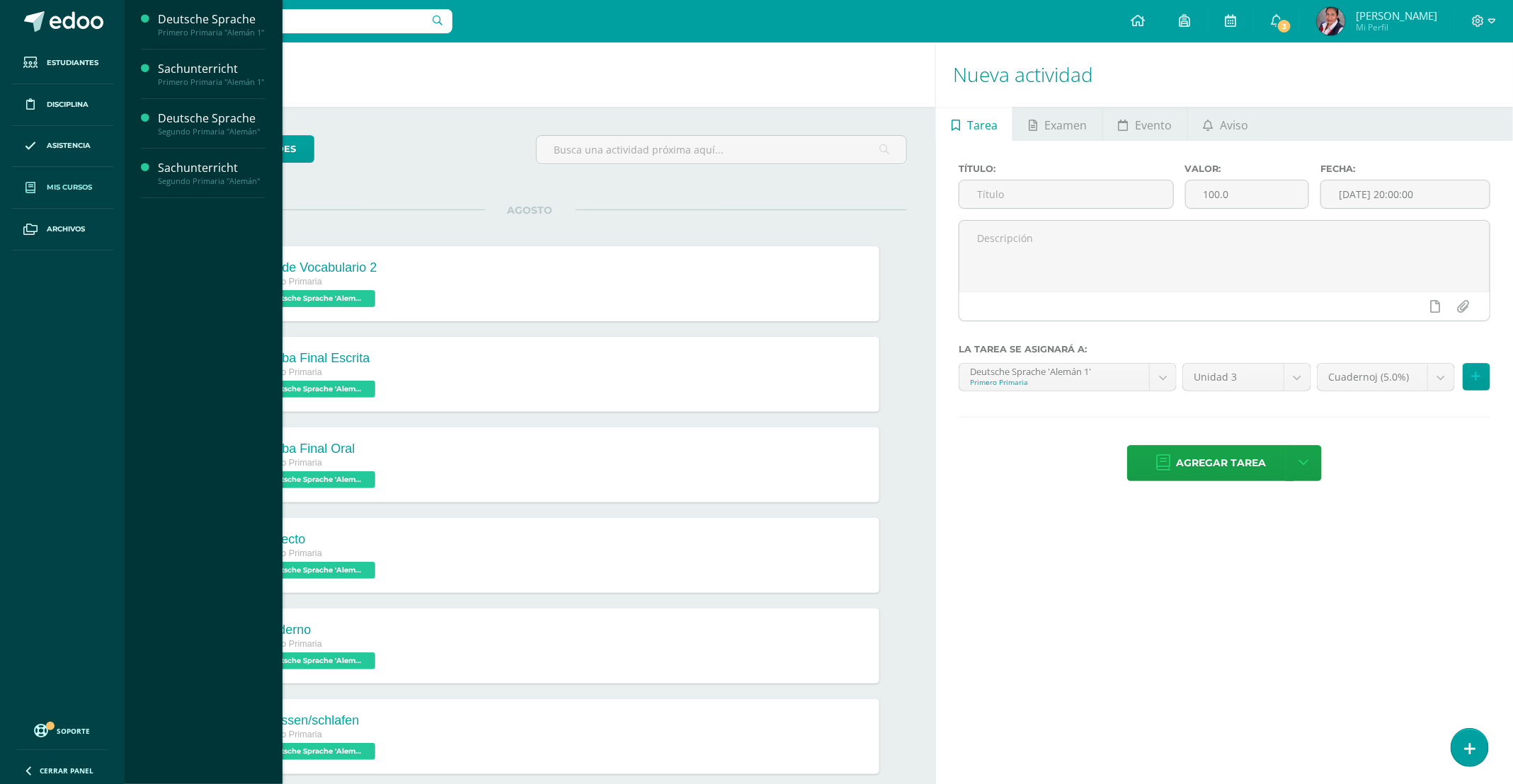
click at [79, 182] on link "Mis cursos" at bounding box center [62, 188] width 102 height 42
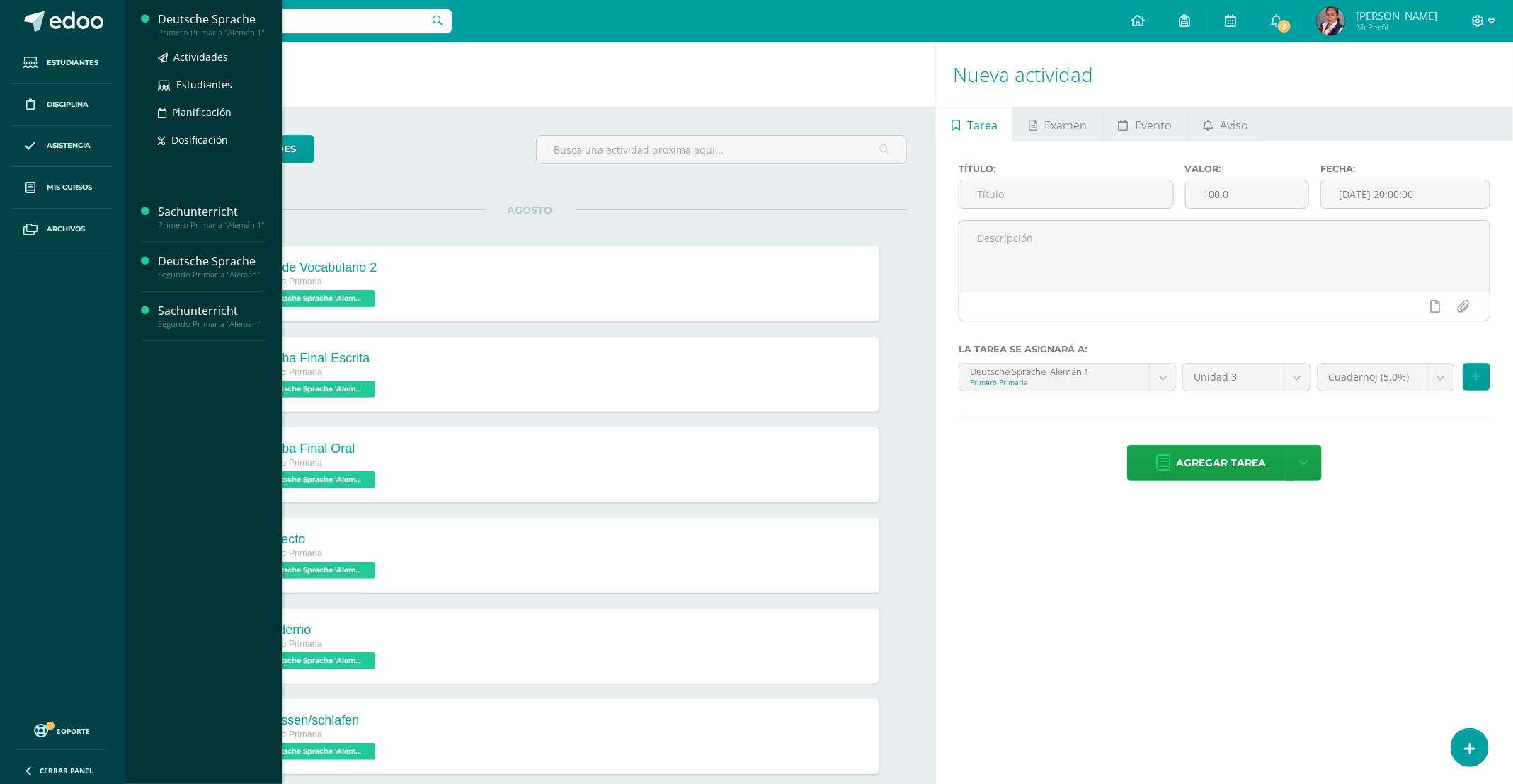
click at [198, 27] on div "Primero Primaria "Alemán 1"" at bounding box center [212, 32] width 108 height 9
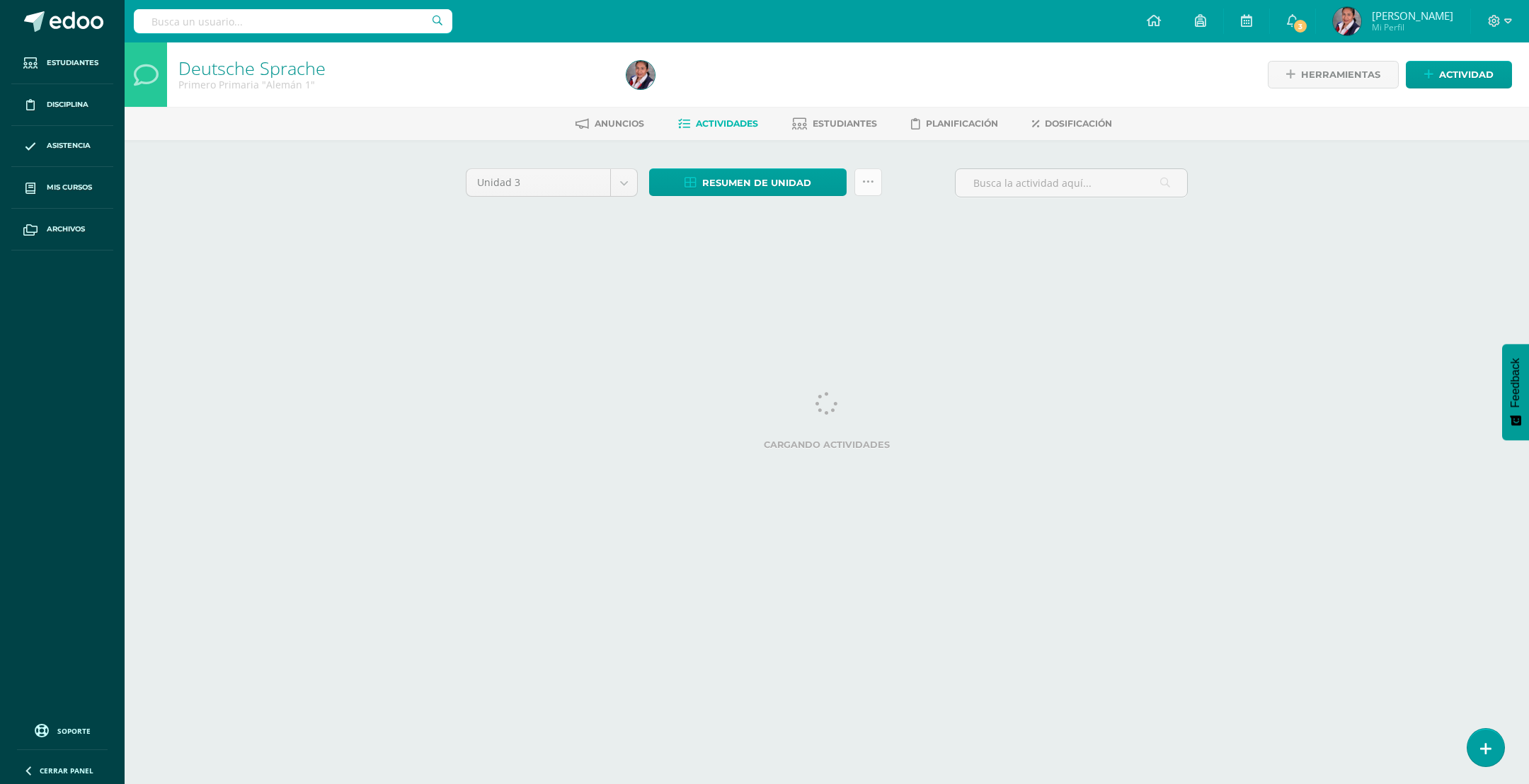
click at [867, 187] on link at bounding box center [868, 182] width 27 height 27
click at [1257, 156] on div "Deutsche Sprache Primero Primaria "Alemán 1" Herramientas Detalle de asistencia…" at bounding box center [827, 153] width 1405 height 221
click at [839, 118] on span "Estudiantes" at bounding box center [845, 123] width 64 height 10
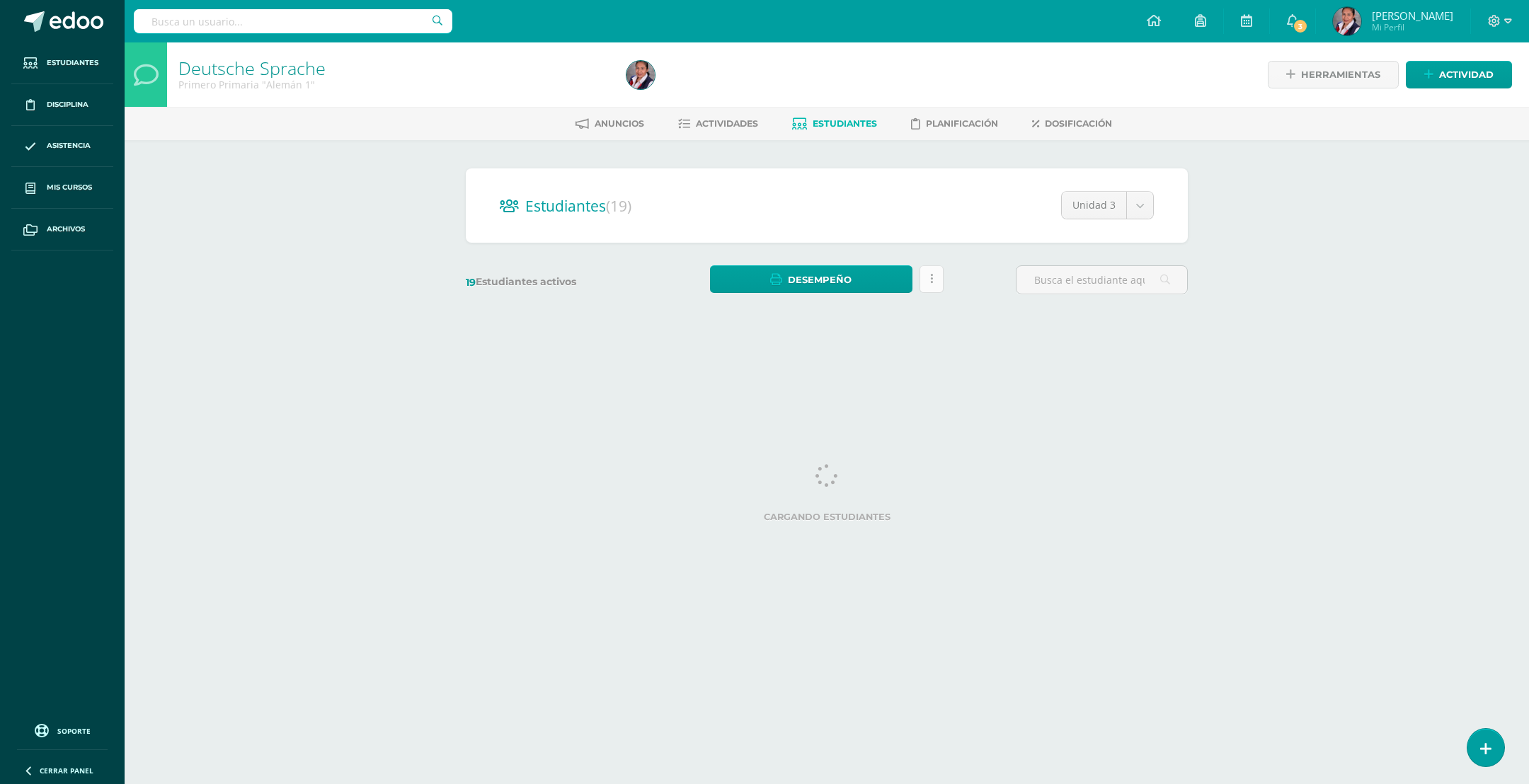
click at [931, 285] on icon at bounding box center [931, 279] width 3 height 12
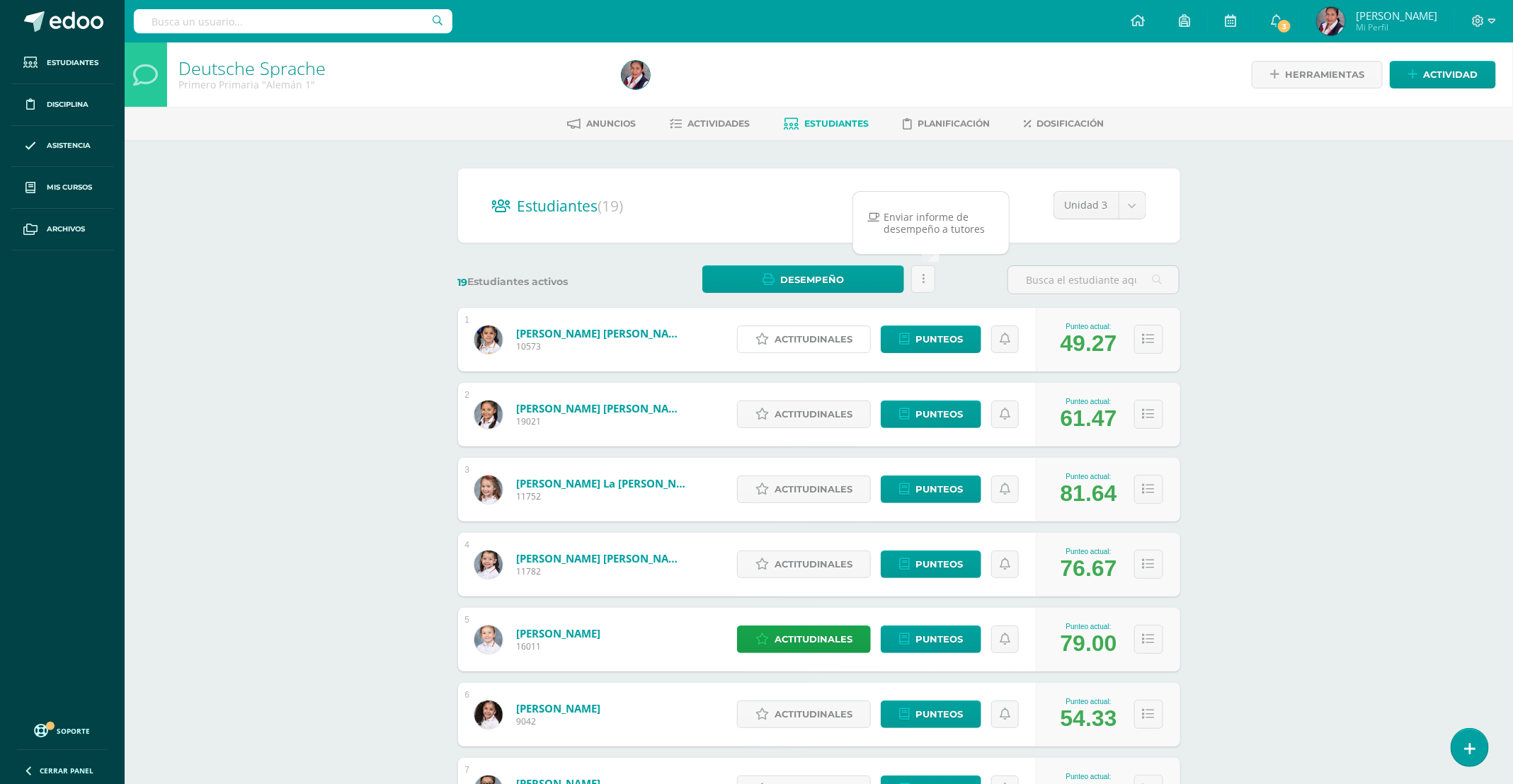
drag, startPoint x: 795, startPoint y: 344, endPoint x: 789, endPoint y: 370, distance: 26.7
click at [795, 344] on span "Actitudinales" at bounding box center [814, 340] width 78 height 26
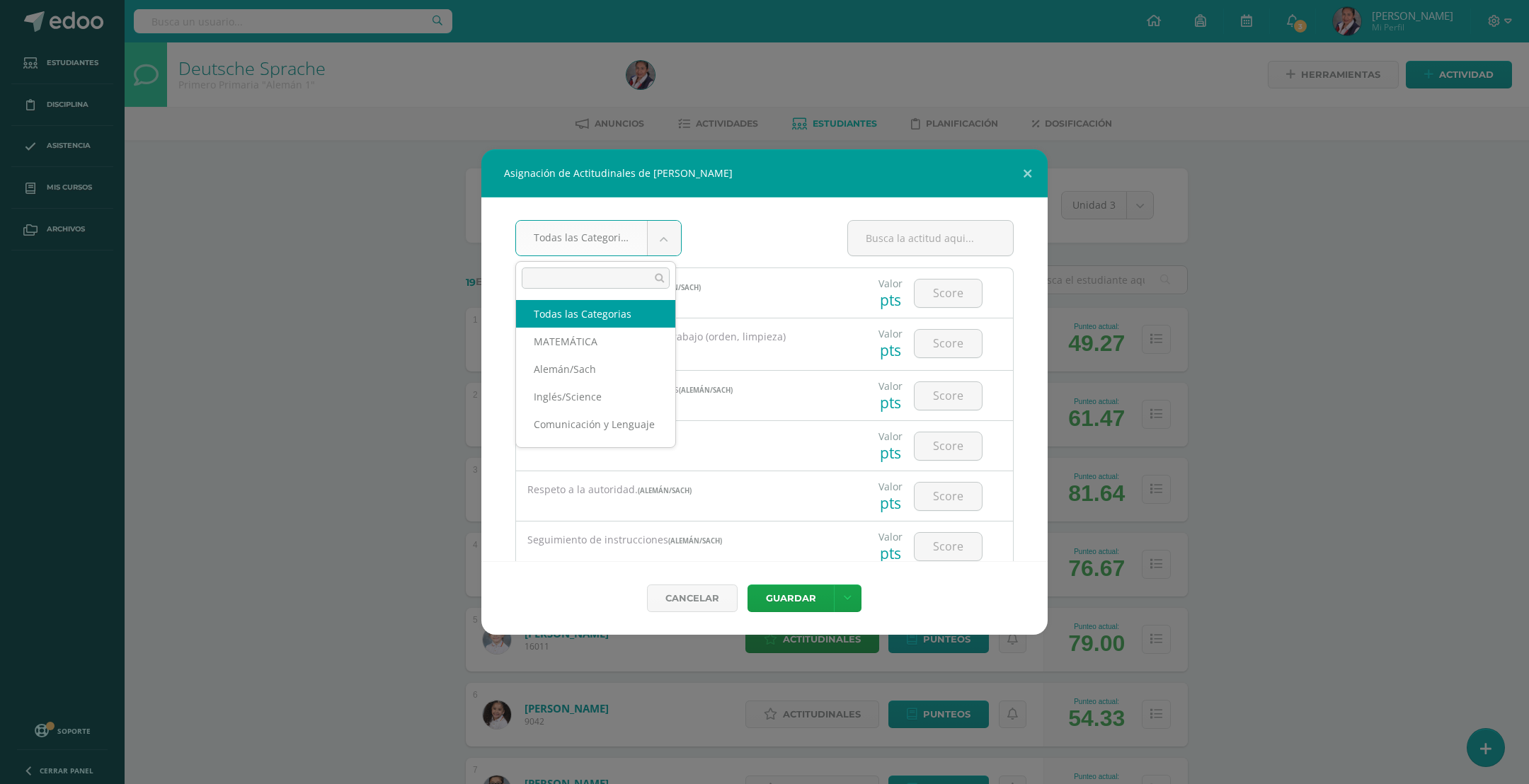
click at [669, 253] on body "Asignación de Actitudinales de Daniella Raquél Aguilar Méndez Todas las Categor…" at bounding box center [764, 567] width 1529 height 1136
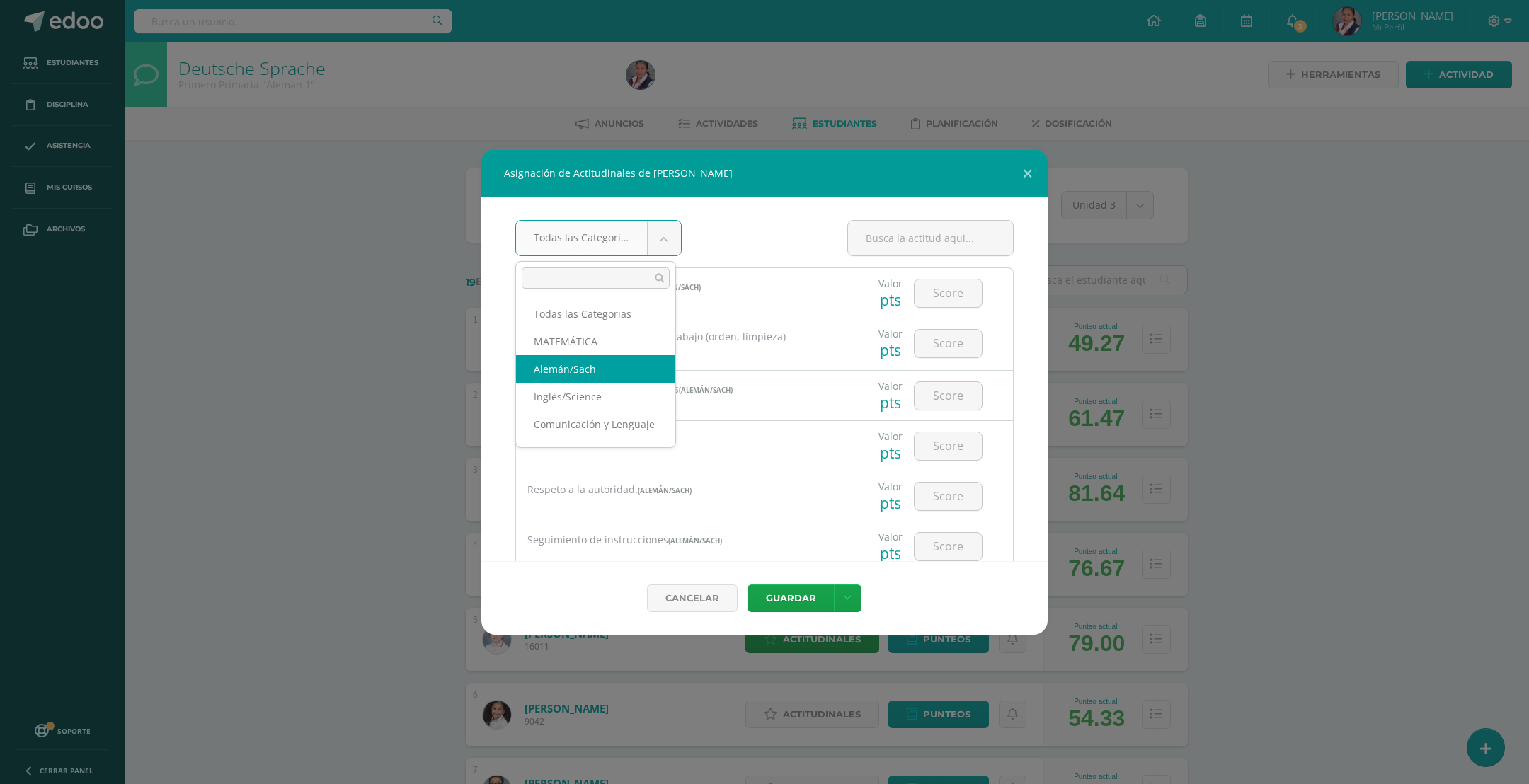
select select "19"
click at [914, 252] on input "text" at bounding box center [930, 237] width 165 height 35
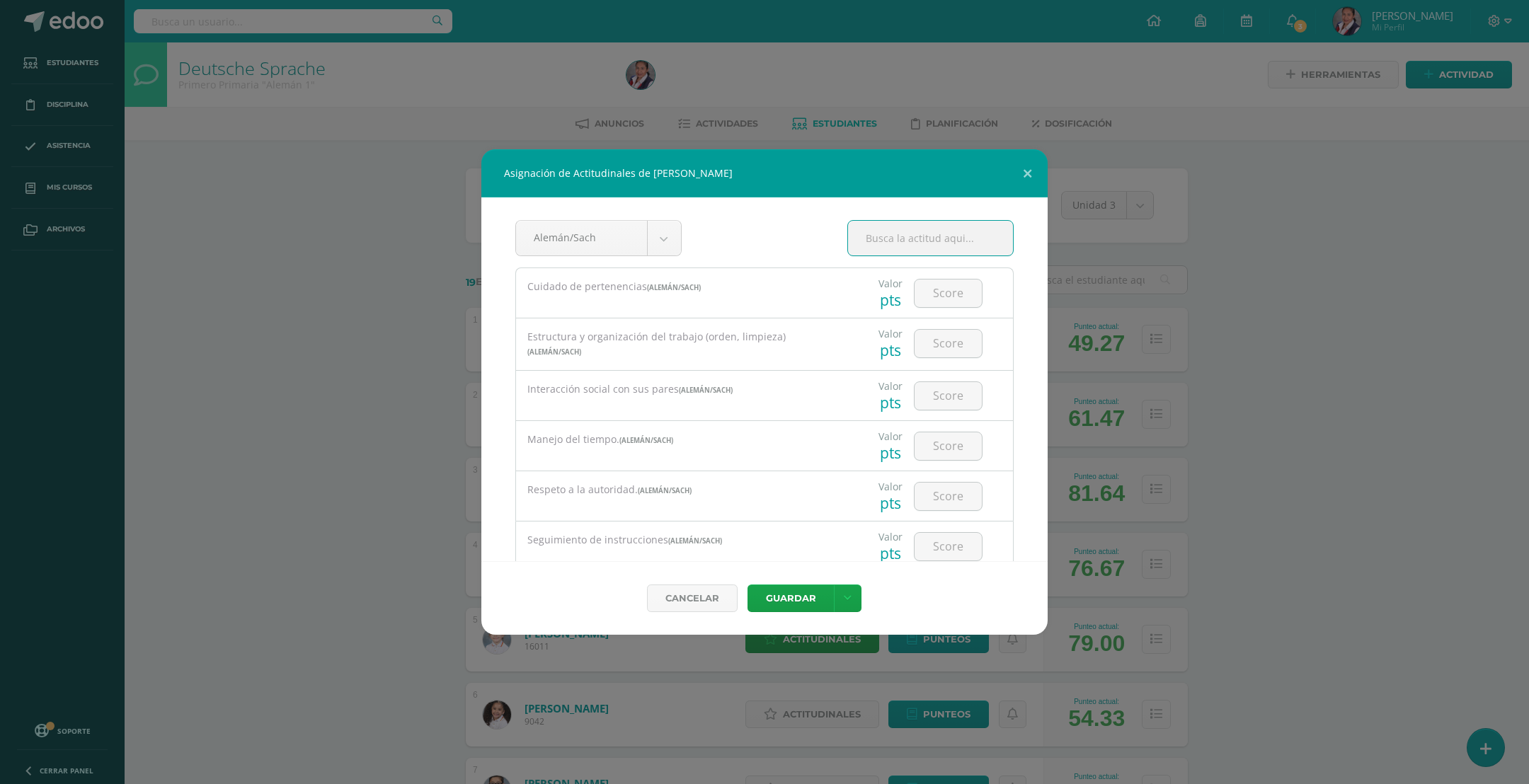
click at [935, 310] on div at bounding box center [948, 293] width 80 height 49
click at [938, 305] on input "number" at bounding box center [948, 293] width 67 height 27
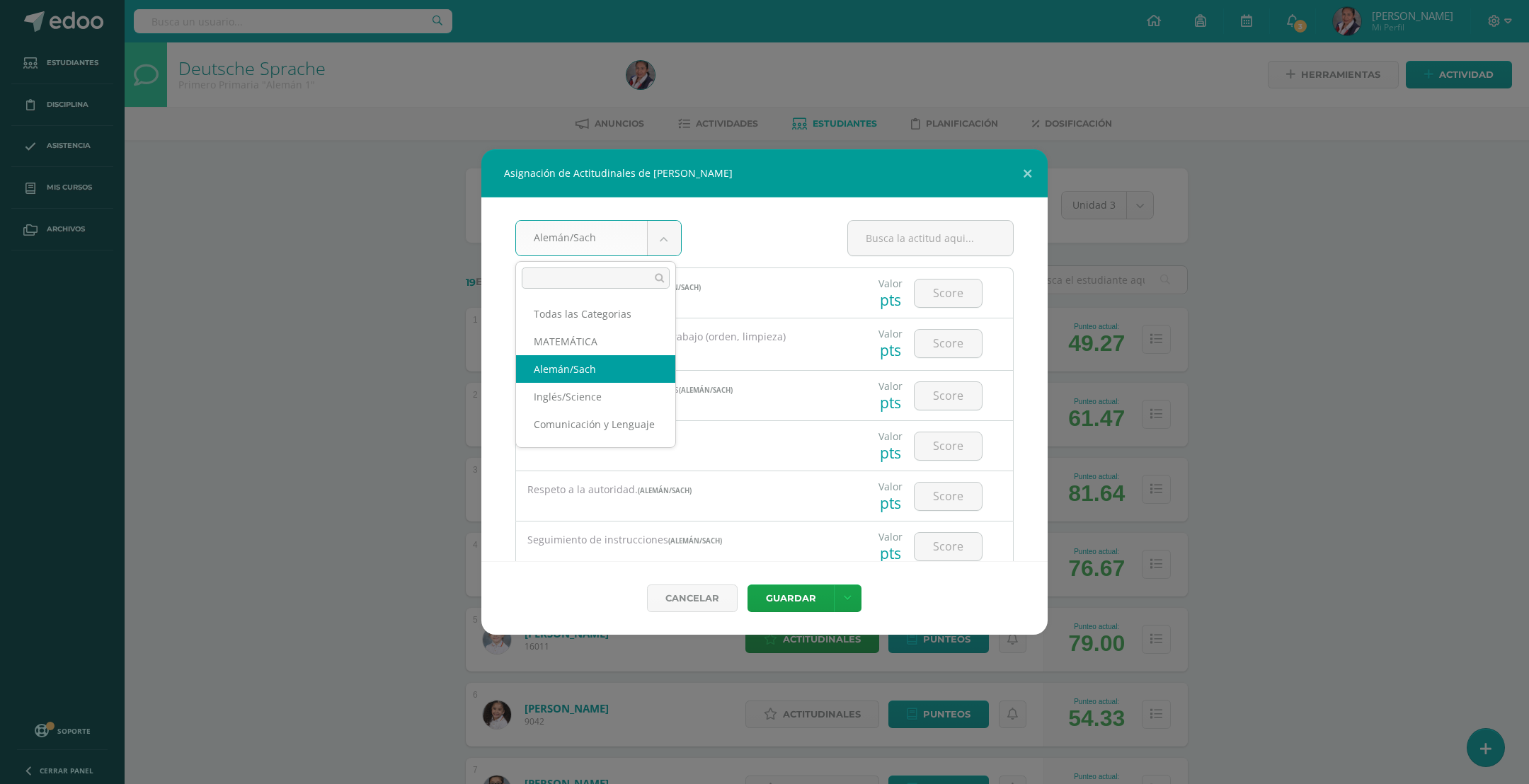
click at [648, 235] on body "Asignación de Actitudinales de Daniella Raquél Aguilar Méndez Alemán/Sach Todas…" at bounding box center [764, 567] width 1529 height 1136
click at [659, 247] on body "Asignación de Actitudinales de Daniella Raquél Aguilar Méndez Alemán/Sach Todas…" at bounding box center [764, 567] width 1529 height 1136
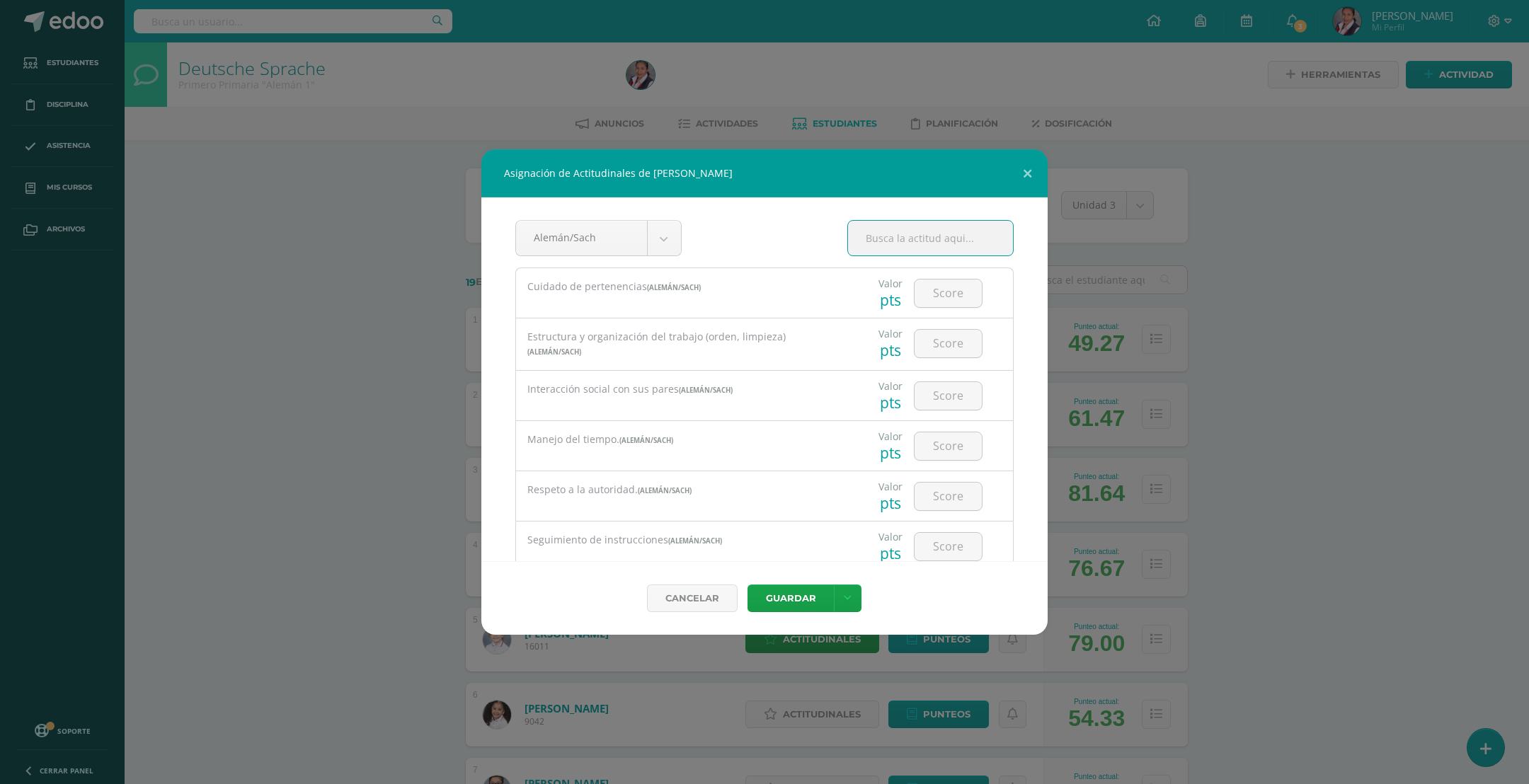
click at [916, 252] on input "text" at bounding box center [930, 237] width 165 height 35
click at [1030, 179] on button at bounding box center [1028, 173] width 41 height 48
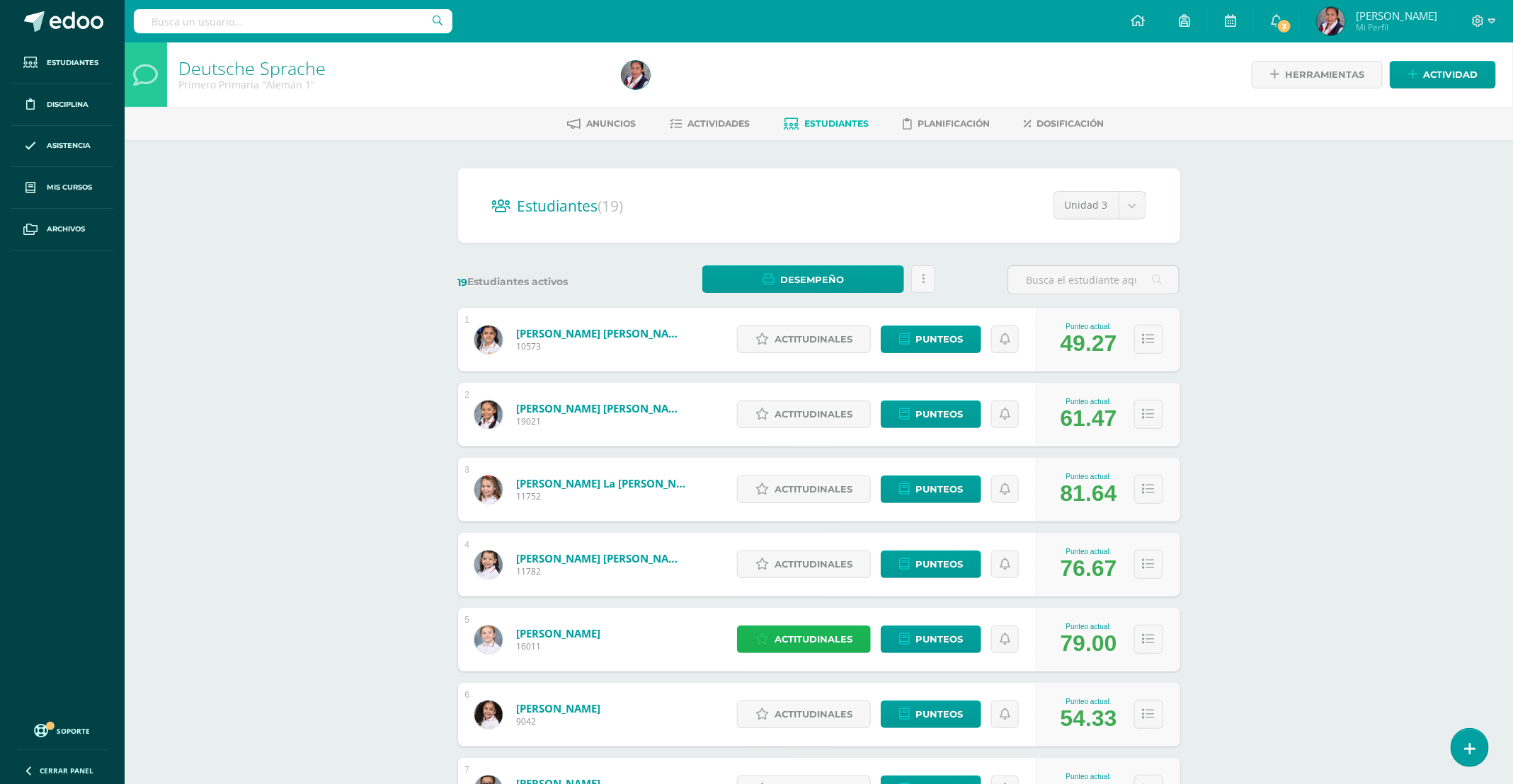
click at [778, 643] on span "Actitudinales" at bounding box center [814, 639] width 78 height 26
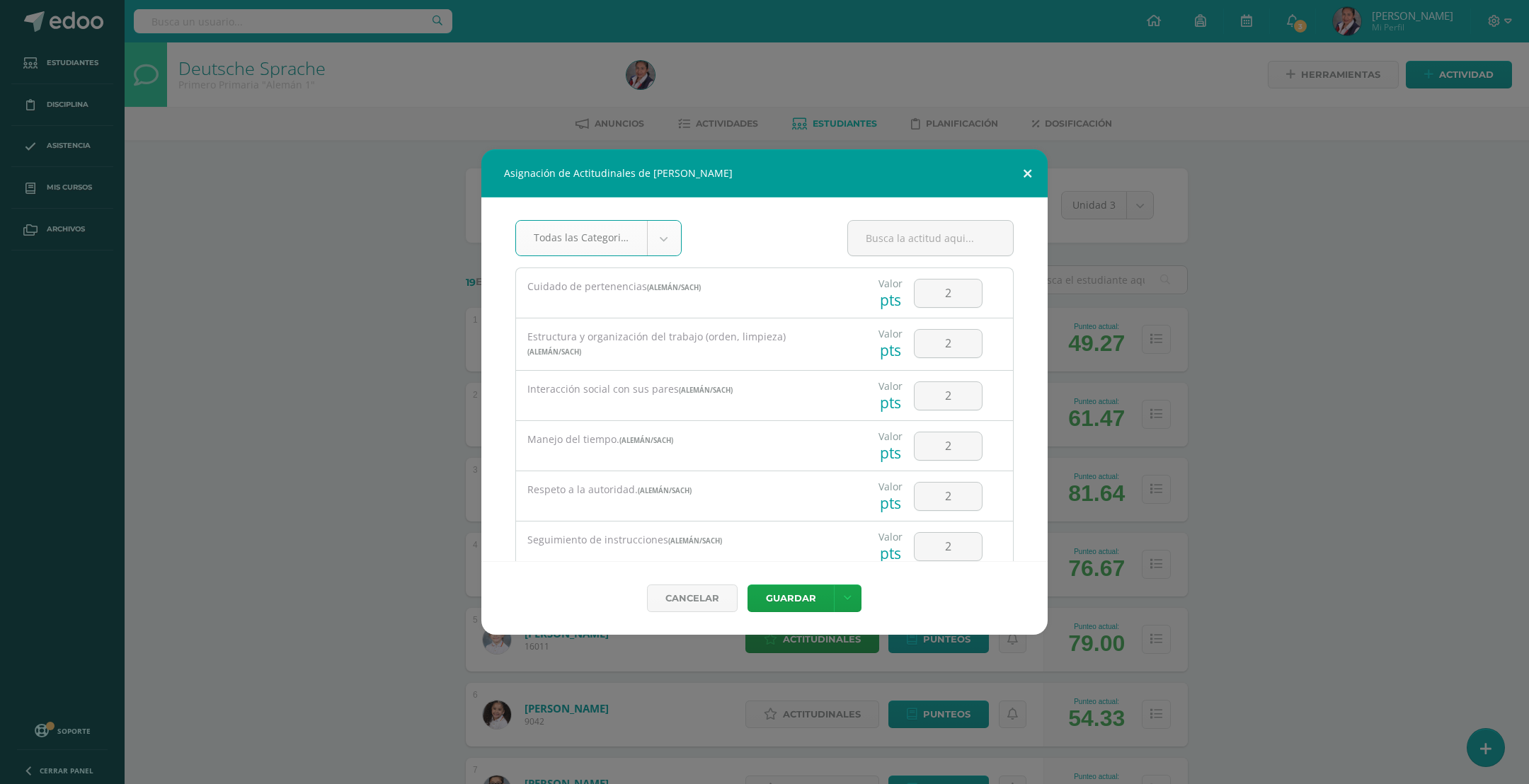
click at [1028, 165] on button at bounding box center [1028, 173] width 41 height 48
